Goal: Transaction & Acquisition: Purchase product/service

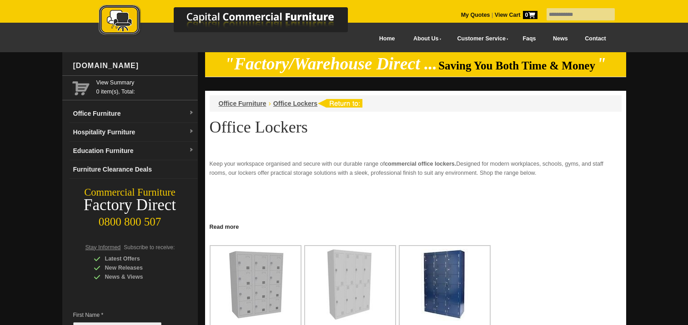
scroll to position [103, 0]
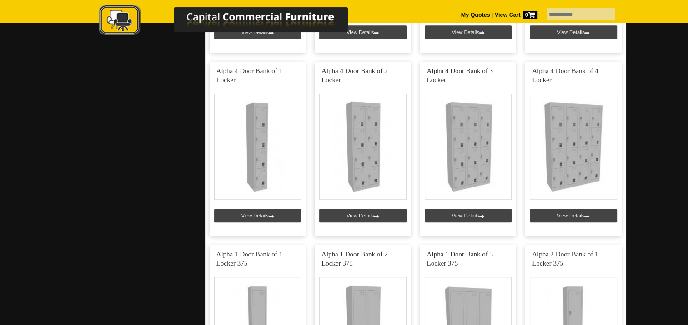
scroll to position [734, 0]
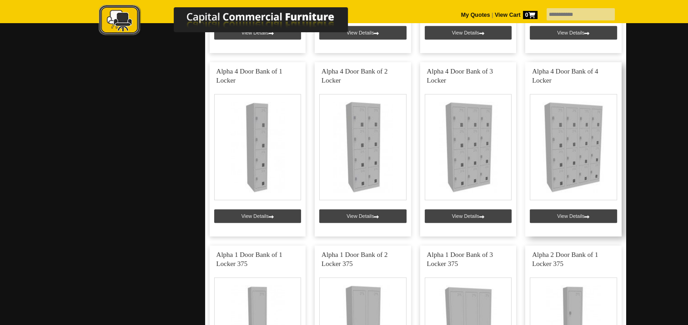
click at [595, 214] on link at bounding box center [573, 149] width 96 height 175
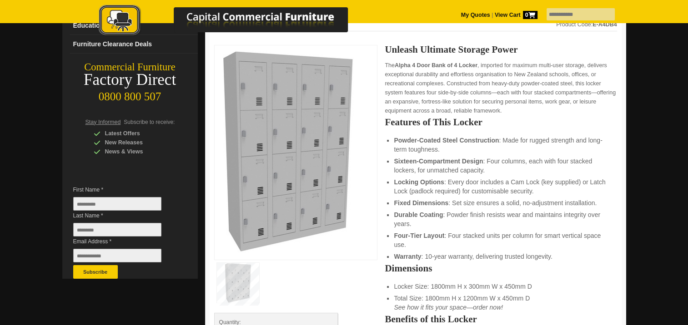
scroll to position [125, 0]
